Goal: Information Seeking & Learning: Find contact information

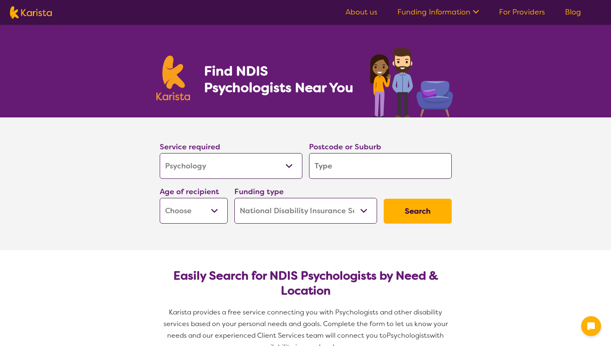
select select "Psychology"
select select "NDIS"
select select "Psychology"
select select "NDIS"
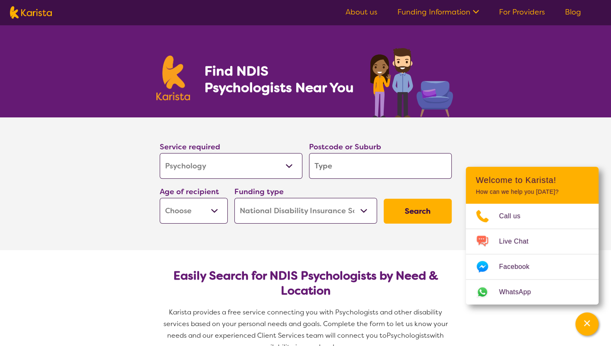
click at [355, 168] on input "search" at bounding box center [380, 166] width 143 height 26
paste input "3023"
type input "3023"
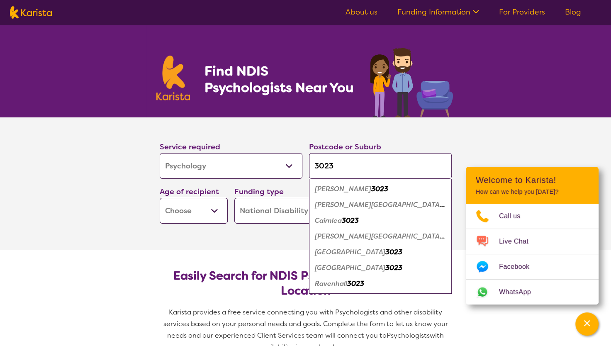
type input "3023"
click at [213, 211] on select "Early Childhood - 0 to 9 Child - 10 to 11 Adolescent - 12 to 17 Adult - 18 to 6…" at bounding box center [194, 211] width 68 height 26
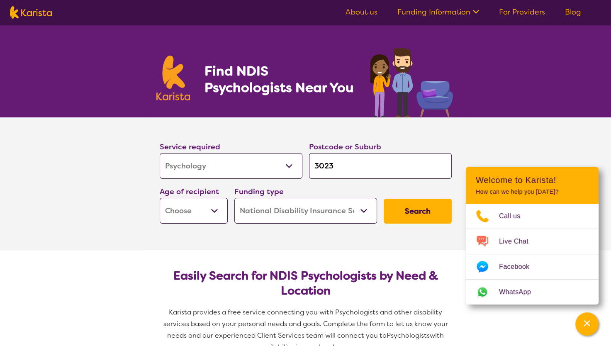
select select "EC"
click at [160, 198] on select "Early Childhood - 0 to 9 Child - 10 to 11 Adolescent - 12 to 17 Adult - 18 to 6…" at bounding box center [194, 211] width 68 height 26
select select "EC"
click at [283, 214] on select "Home Care Package (HCP) National Disability Insurance Scheme (NDIS) I don't know" at bounding box center [305, 211] width 143 height 26
click at [234, 198] on select "Home Care Package (HCP) National Disability Insurance Scheme (NDIS) I don't know" at bounding box center [305, 211] width 143 height 26
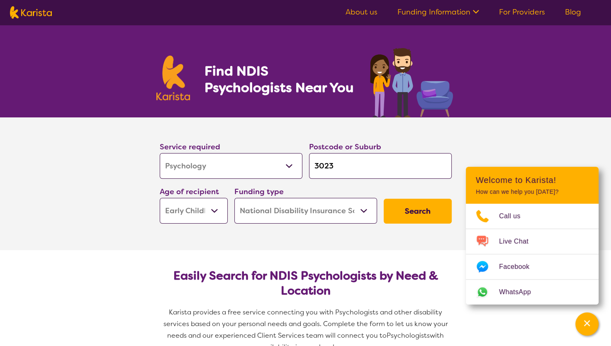
click at [409, 217] on button "Search" at bounding box center [418, 211] width 68 height 25
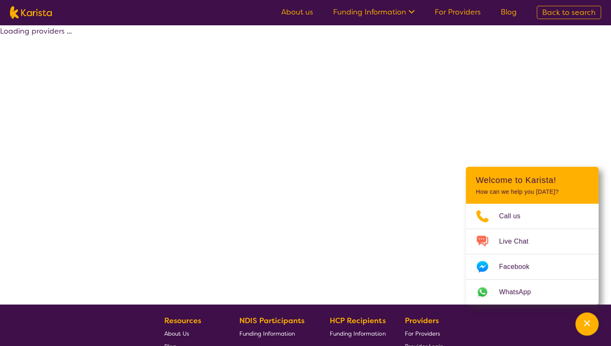
select select "by_score"
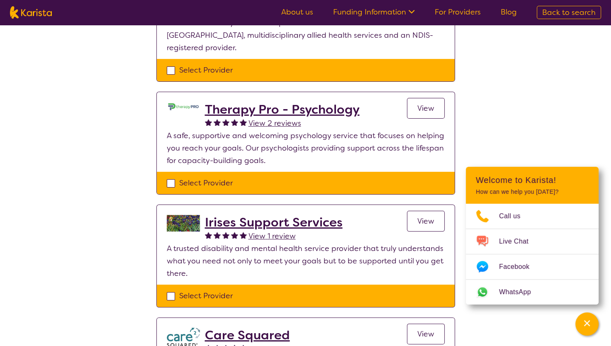
scroll to position [83, 0]
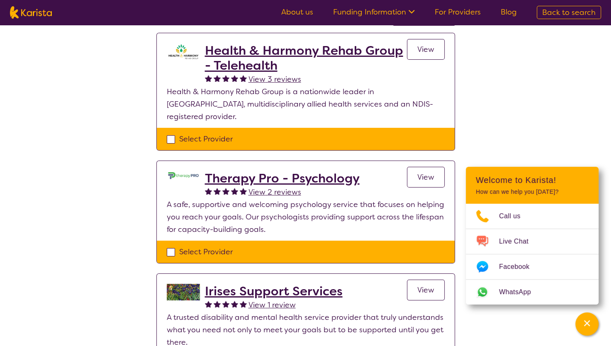
click at [285, 171] on h2 "Therapy Pro - Psychology" at bounding box center [282, 178] width 155 height 15
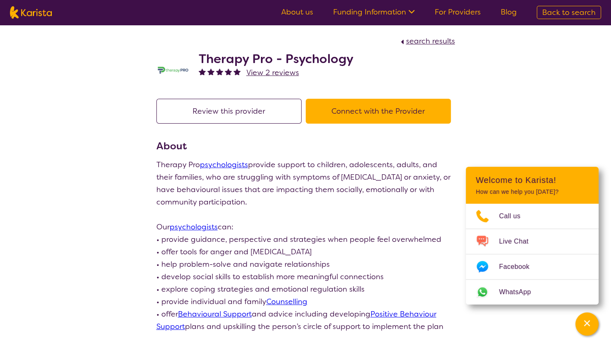
select select "by_score"
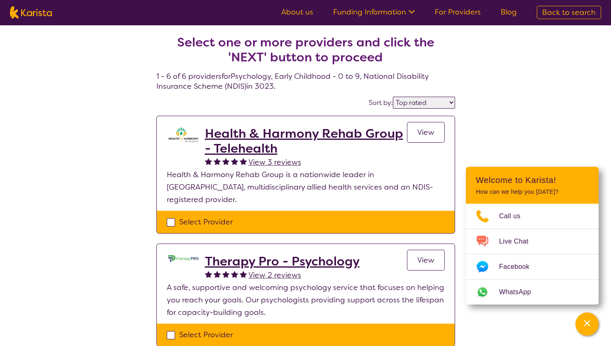
scroll to position [83, 0]
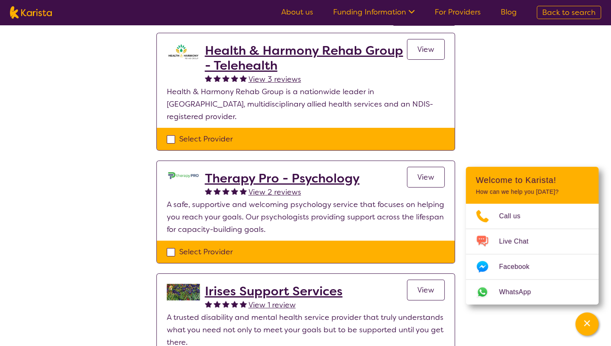
select select "Psychology"
select select "EC"
select select "NDIS"
select select "Psychology"
select select "EC"
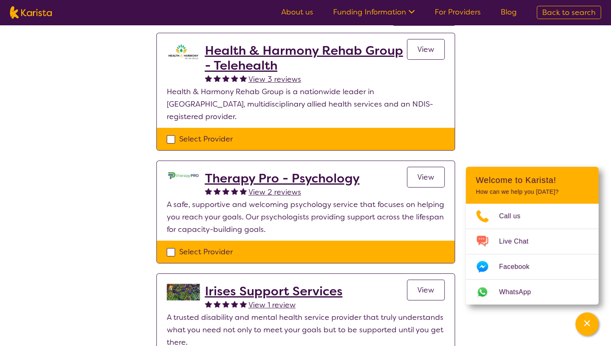
select select "NDIS"
